Goal: Information Seeking & Learning: Learn about a topic

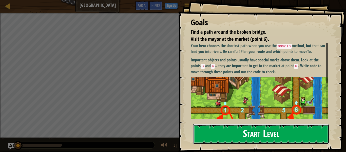
click at [263, 133] on button "Start Level" at bounding box center [261, 134] width 136 height 20
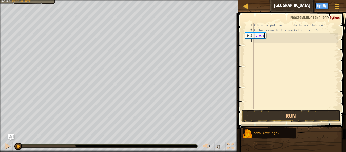
type textarea "h"
type textarea "#"
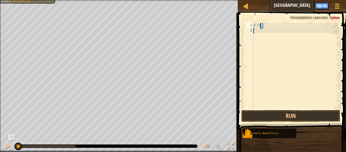
type textarea "#"
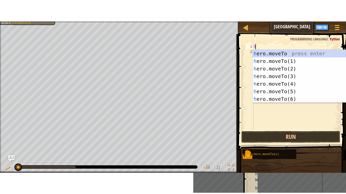
scroll to position [2, 0]
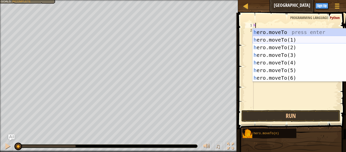
click at [282, 41] on div "h ero.moveTo press enter h ero.moveTo(1) press enter h ero.moveTo(2) press ente…" at bounding box center [300, 62] width 96 height 68
type textarea "hero.moveTo(1)"
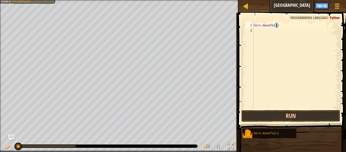
click at [267, 32] on div "hero . moveTo ( 1 )" at bounding box center [295, 71] width 86 height 96
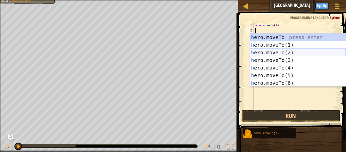
click at [274, 48] on div "h ero.moveTo press enter h ero.moveTo(1) press enter h ero.moveTo(2) press ente…" at bounding box center [298, 67] width 96 height 68
type textarea "hero.moveTo(1)"
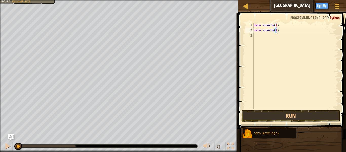
click at [257, 30] on div "hero . moveTo ( 1 ) hero . moveTo ( 1 )" at bounding box center [295, 71] width 86 height 96
click at [258, 38] on div "hero . moveTo ( 1 ) hero . moveTo ( 1 )" at bounding box center [295, 71] width 86 height 96
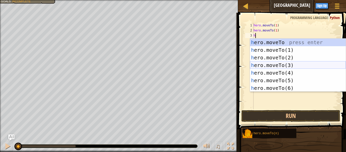
click at [275, 63] on div "h ero.moveTo press enter h ero.moveTo(1) press enter h ero.moveTo(2) press ente…" at bounding box center [298, 72] width 96 height 68
type textarea "hero.moveTo(3)"
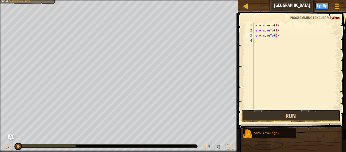
click at [275, 63] on div "hero . moveTo ( 1 ) hero . moveTo ( 1 ) hero . moveTo ( 3 )" at bounding box center [295, 71] width 86 height 96
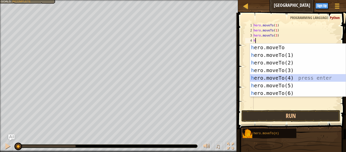
click at [294, 78] on div "h ero.moveTo press enter h ero.moveTo(1) press enter h ero.moveTo(2) press ente…" at bounding box center [298, 78] width 96 height 68
type textarea "hero.moveTo(4)"
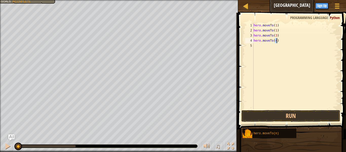
click at [261, 45] on div "hero . moveTo ( 1 ) hero . moveTo ( 1 ) hero . moveTo ( 3 ) hero . moveTo ( 4 )" at bounding box center [295, 71] width 86 height 96
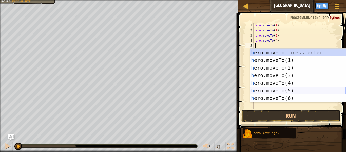
click at [278, 89] on div "h ero.moveTo press enter h ero.moveTo(1) press enter h ero.moveTo(2) press ente…" at bounding box center [298, 83] width 96 height 68
type textarea "hero.moveTo(5)"
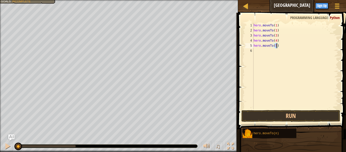
click at [262, 57] on div "hero . moveTo ( 1 ) hero . moveTo ( 1 ) hero . moveTo ( 3 ) hero . moveTo ( 4 )…" at bounding box center [295, 71] width 86 height 96
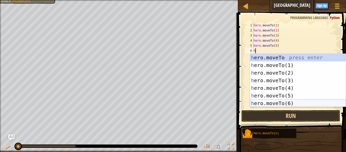
click at [265, 105] on div "h ero.moveTo press enter h ero.moveTo(1) press enter h ero.moveTo(2) press ente…" at bounding box center [298, 88] width 96 height 68
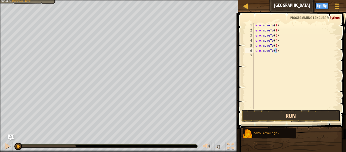
type textarea "hero.moveTo(6)"
click at [276, 118] on button "Run" at bounding box center [290, 116] width 99 height 12
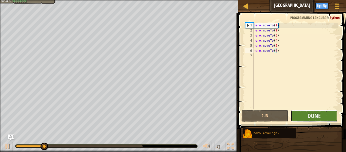
click at [332, 120] on button "Done" at bounding box center [314, 116] width 47 height 12
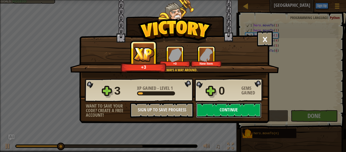
click at [211, 112] on button "Continue" at bounding box center [228, 109] width 65 height 15
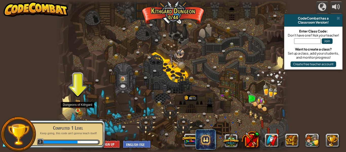
click at [79, 110] on img at bounding box center [77, 105] width 5 height 12
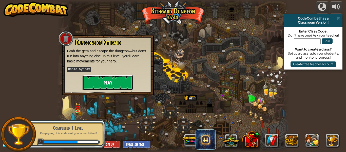
click at [117, 82] on button "Play" at bounding box center [108, 82] width 51 height 15
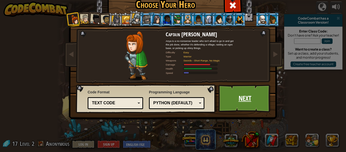
click at [248, 98] on link "Next" at bounding box center [244, 98] width 53 height 28
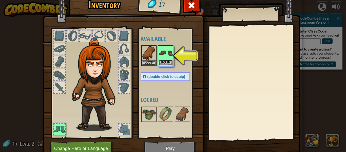
click at [164, 60] on button "Equip" at bounding box center [165, 62] width 14 height 5
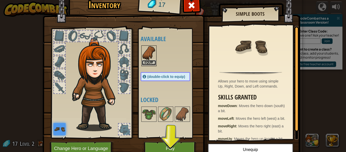
click at [143, 60] on button "Equip" at bounding box center [149, 62] width 14 height 5
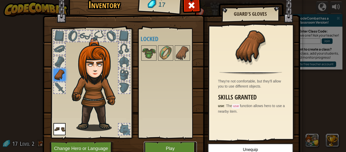
click at [164, 149] on button "Play" at bounding box center [170, 148] width 53 height 14
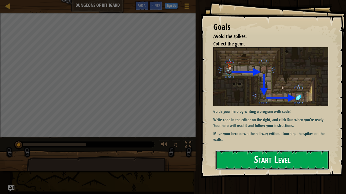
click at [220, 151] on button "Start Level" at bounding box center [272, 160] width 114 height 20
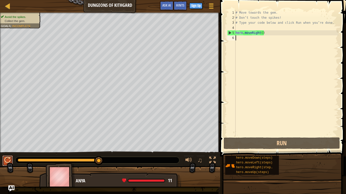
click at [8, 151] on div at bounding box center [7, 160] width 7 height 7
type textarea "h"
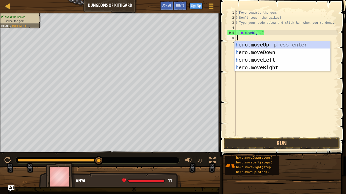
scroll to position [2, 0]
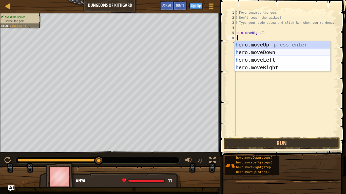
click at [249, 53] on div "h ero.moveUp press enter h ero.moveDown press enter h ero.moveLeft press enter …" at bounding box center [282, 64] width 96 height 46
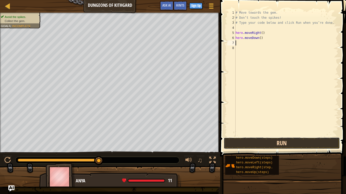
click at [268, 144] on button "Run" at bounding box center [282, 144] width 116 height 12
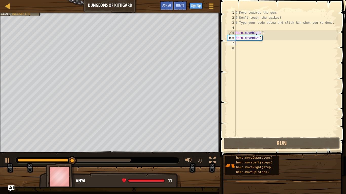
click at [237, 45] on div "# Move towards the gem. # Don’t touch the spikes! # Type your code below and cl…" at bounding box center [286, 78] width 104 height 137
type textarea "h"
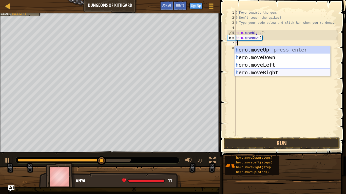
click at [270, 73] on div "h ero.moveUp press enter h ero.moveDown press enter h ero.moveLeft press enter …" at bounding box center [282, 69] width 96 height 46
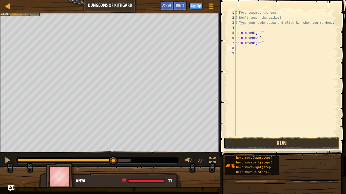
click at [240, 143] on button "Run" at bounding box center [282, 144] width 116 height 12
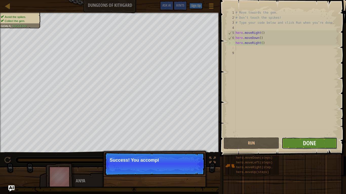
click at [286, 144] on button "Done" at bounding box center [308, 144] width 55 height 12
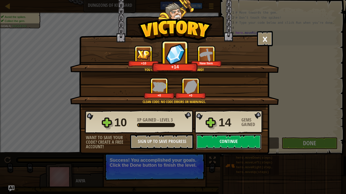
click at [207, 145] on button "Continue" at bounding box center [228, 141] width 65 height 15
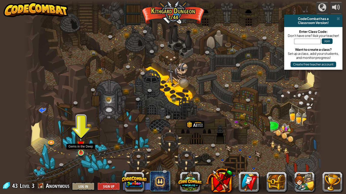
click at [82, 151] on img at bounding box center [81, 144] width 8 height 17
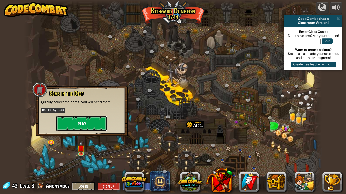
click at [80, 123] on button "Play" at bounding box center [81, 123] width 51 height 15
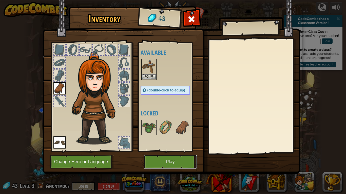
click at [180, 151] on button "Play" at bounding box center [170, 162] width 53 height 14
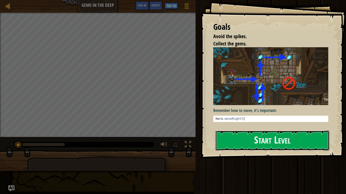
click at [278, 145] on button "Start Level" at bounding box center [272, 141] width 114 height 20
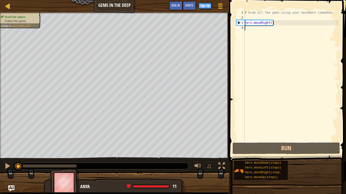
type textarea "h"
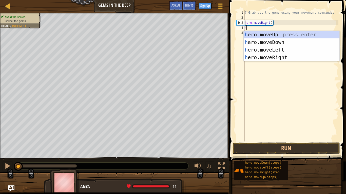
scroll to position [2, 0]
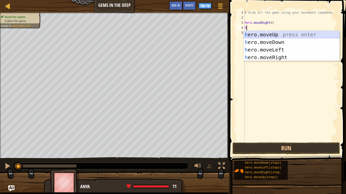
click at [278, 35] on div "h ero.moveUp press enter h ero.moveDown press enter h ero.moveLeft press enter …" at bounding box center [292, 54] width 96 height 46
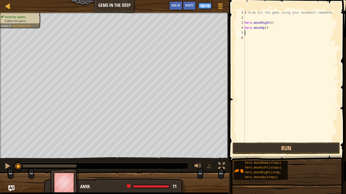
type textarea "h"
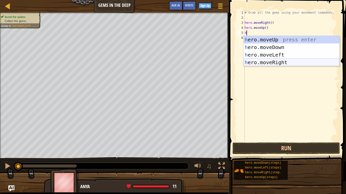
click at [273, 65] on div "h ero.moveUp press enter h ero.moveDown press enter h ero.moveLeft press enter …" at bounding box center [292, 59] width 96 height 46
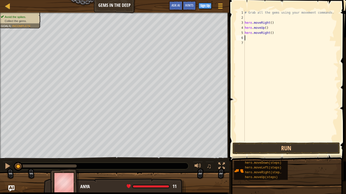
type textarea "h"
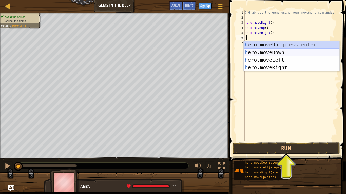
click at [274, 51] on div "h ero.moveUp press enter h ero.moveDown press enter h ero.moveLeft press enter …" at bounding box center [292, 64] width 96 height 46
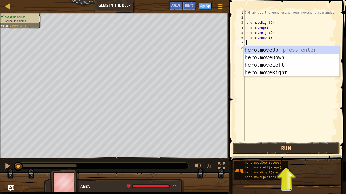
type textarea "h"
click at [250, 150] on button "Run" at bounding box center [285, 149] width 107 height 12
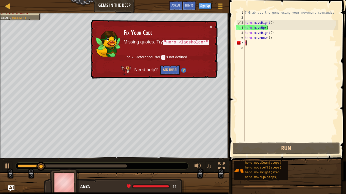
click at [248, 44] on div "# Grab all the gems using your movement commands. hero . moveRight ( ) hero . m…" at bounding box center [291, 81] width 95 height 142
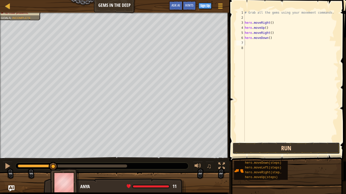
click at [280, 149] on button "Run" at bounding box center [285, 149] width 107 height 12
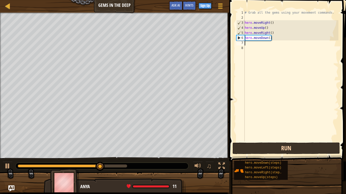
type textarea "h"
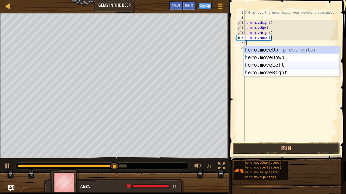
click at [269, 65] on div "h ero.moveUp press enter h ero.moveDown press enter h ero.moveLeft press enter …" at bounding box center [292, 69] width 96 height 46
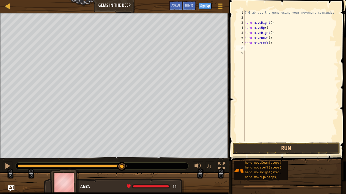
type textarea "h"
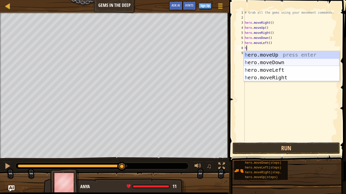
click at [262, 61] on div "h ero.moveUp press enter h ero.moveDown press enter h ero.moveLeft press enter …" at bounding box center [292, 74] width 96 height 46
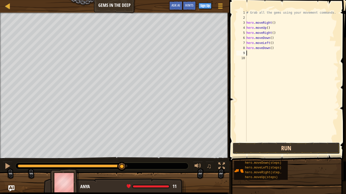
click at [261, 147] on button "Run" at bounding box center [285, 149] width 107 height 12
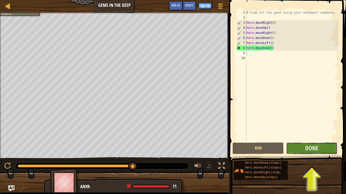
click at [325, 151] on button "Done" at bounding box center [311, 149] width 51 height 12
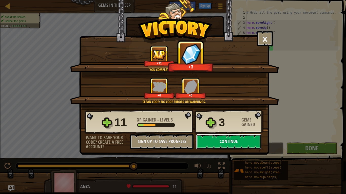
click at [236, 148] on button "Continue" at bounding box center [228, 141] width 65 height 15
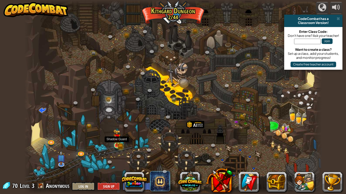
click at [115, 144] on img at bounding box center [117, 138] width 8 height 16
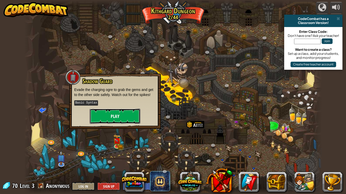
click at [113, 112] on button "Play" at bounding box center [115, 116] width 51 height 15
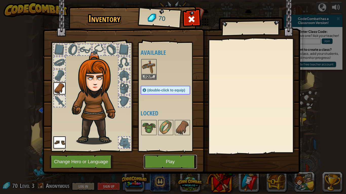
click at [165, 151] on button "Play" at bounding box center [170, 162] width 53 height 14
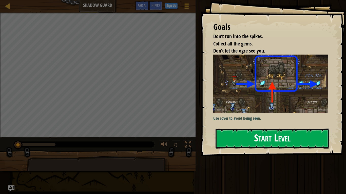
click at [275, 145] on button "Start Level" at bounding box center [272, 139] width 114 height 20
